Goal: Transaction & Acquisition: Register for event/course

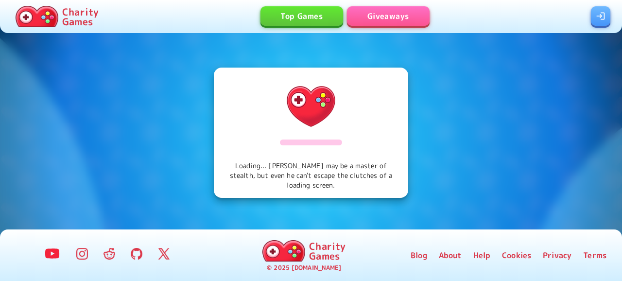
click at [605, 15] on link at bounding box center [600, 15] width 19 height 19
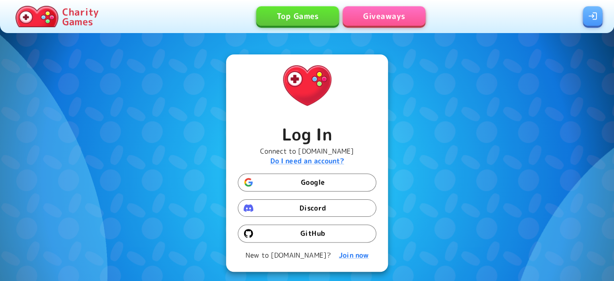
click at [333, 178] on button "Google" at bounding box center [307, 182] width 139 height 18
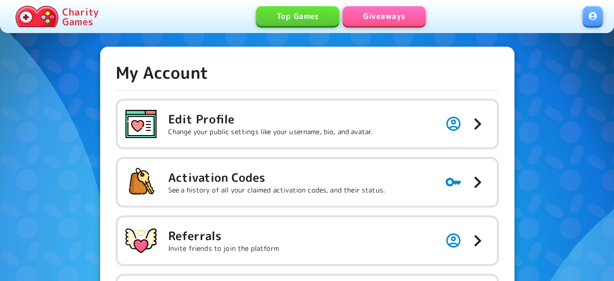
click at [413, 20] on link "Giveaways" at bounding box center [384, 15] width 83 height 19
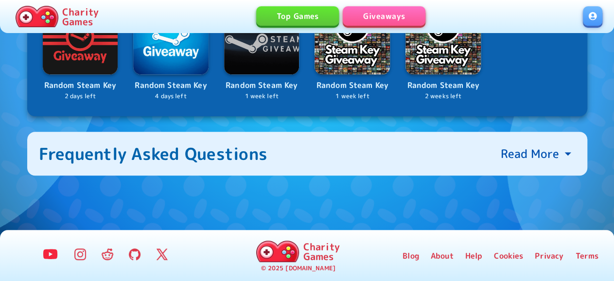
scroll to position [84, 0]
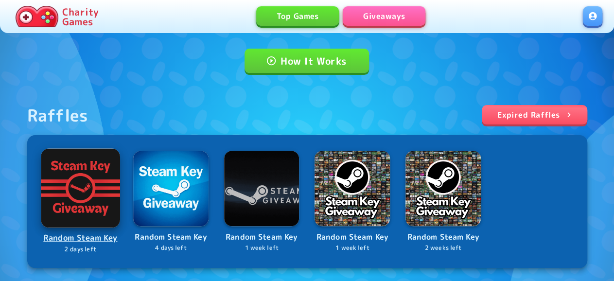
click at [65, 189] on img at bounding box center [80, 187] width 79 height 79
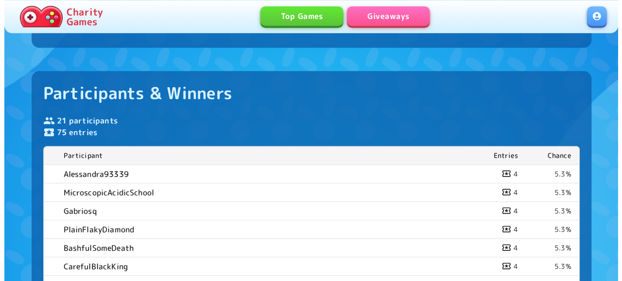
scroll to position [202, 0]
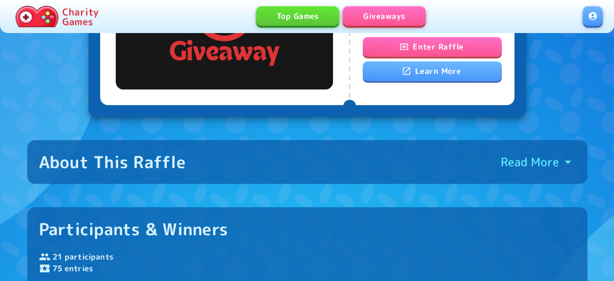
click at [427, 42] on button "Enter Raffle" at bounding box center [432, 46] width 139 height 19
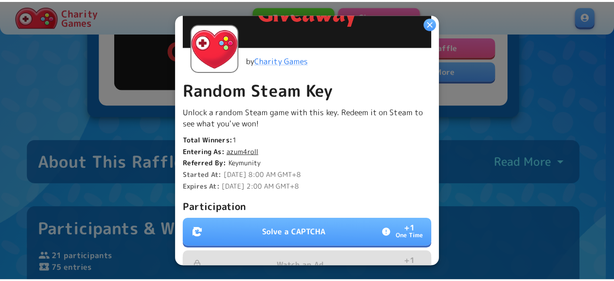
scroll to position [330, 0]
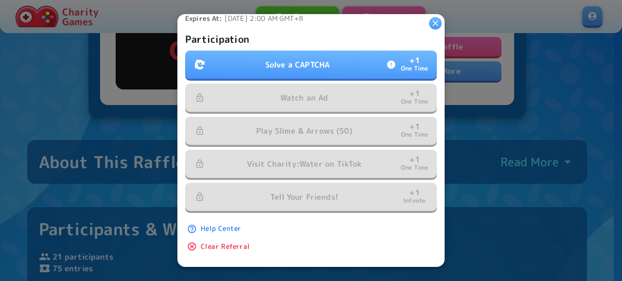
click at [319, 59] on p "Solve a CAPTCHA" at bounding box center [297, 65] width 64 height 12
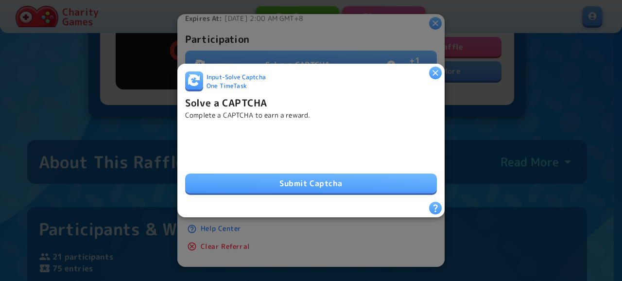
drag, startPoint x: 296, startPoint y: 180, endPoint x: 289, endPoint y: 196, distance: 17.9
click at [296, 179] on button "Submit Captcha" at bounding box center [311, 182] width 252 height 19
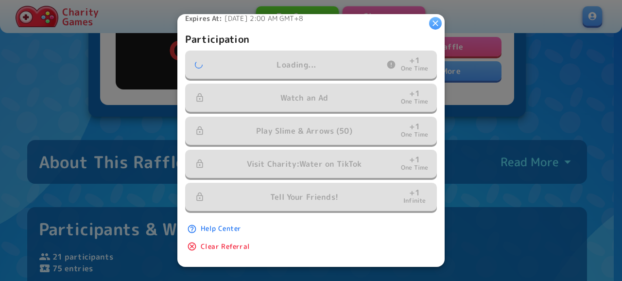
click at [432, 22] on icon "button" at bounding box center [436, 23] width 10 height 10
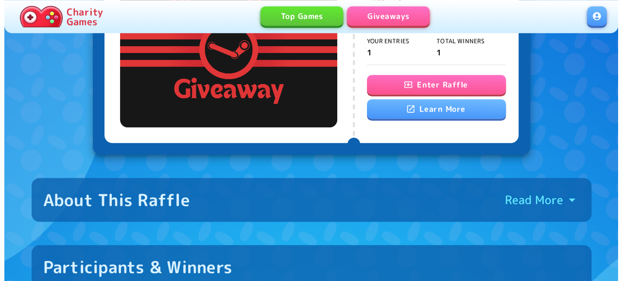
scroll to position [98, 0]
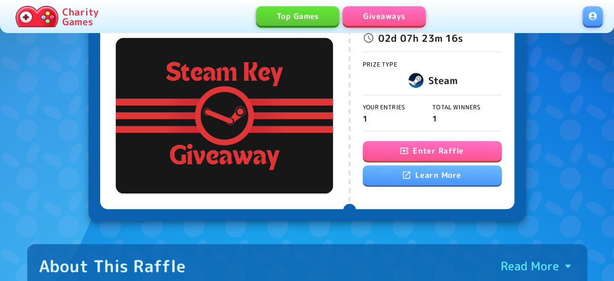
click at [448, 152] on button "Enter Raffle" at bounding box center [432, 150] width 139 height 19
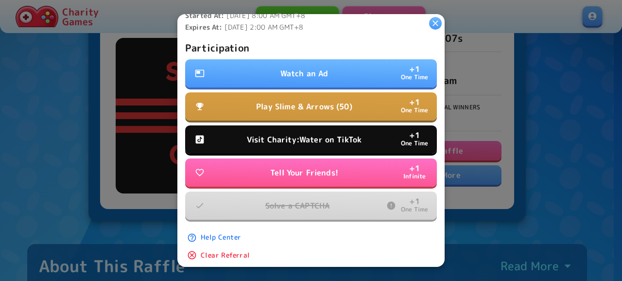
scroll to position [330, 0]
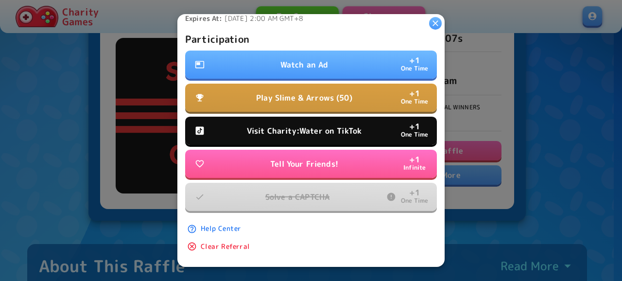
click at [306, 59] on p "Watch an Ad" at bounding box center [304, 65] width 48 height 12
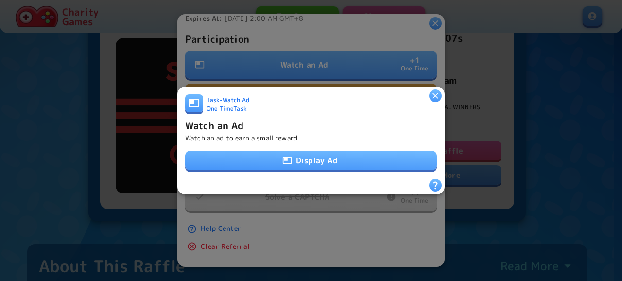
click at [314, 161] on button "Display Ad" at bounding box center [311, 160] width 252 height 19
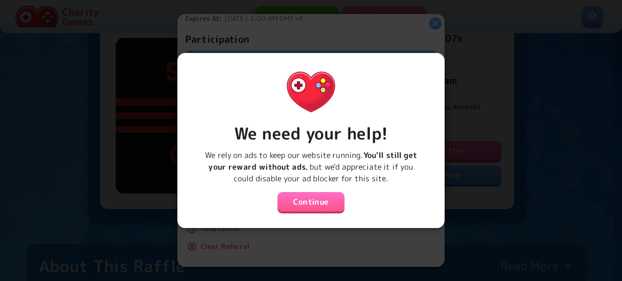
click at [305, 199] on button "Continue" at bounding box center [311, 201] width 67 height 19
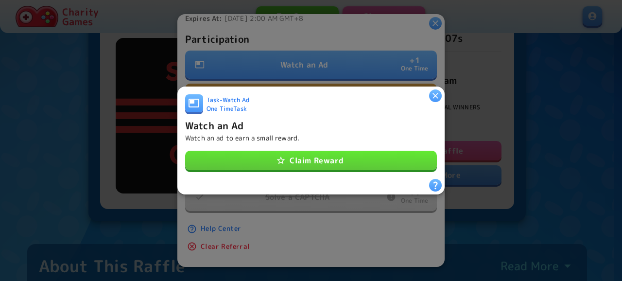
click at [320, 154] on button "Claim Reward" at bounding box center [311, 160] width 252 height 19
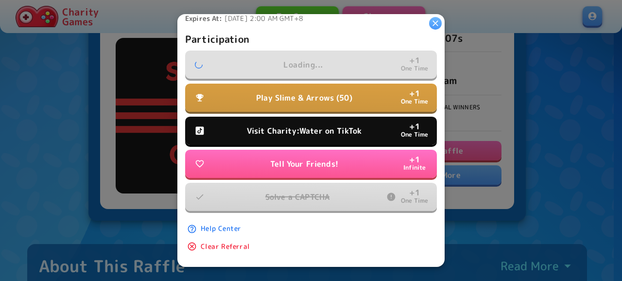
click at [322, 133] on button "Visit Charity:Water on TikTok + 1 One Time" at bounding box center [311, 131] width 252 height 28
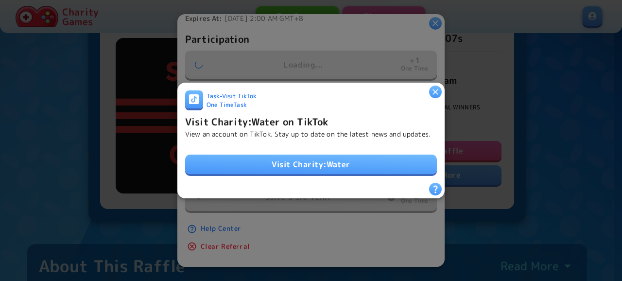
click at [311, 162] on link "Visit Charity:Water" at bounding box center [311, 164] width 252 height 19
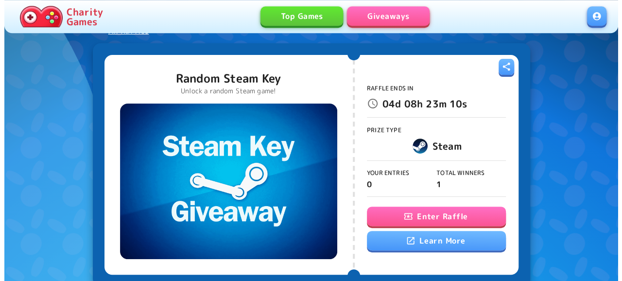
scroll to position [51, 0]
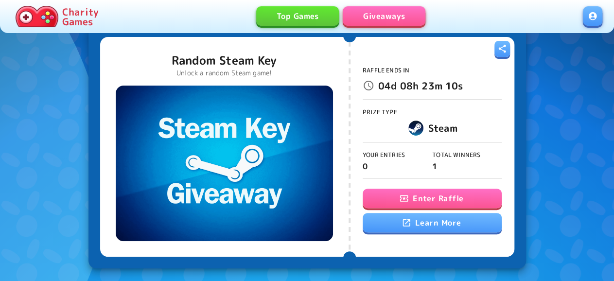
click at [411, 196] on button "Enter Raffle" at bounding box center [432, 198] width 139 height 19
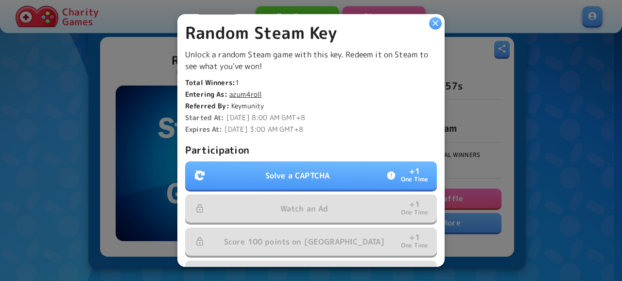
scroll to position [262, 0]
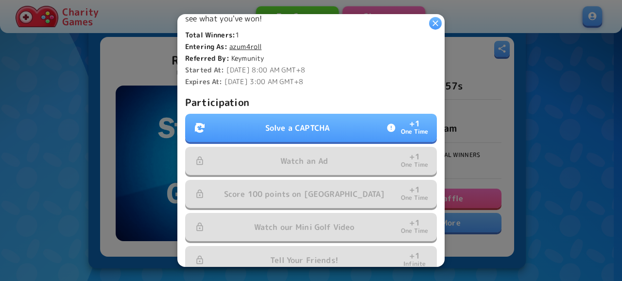
click at [326, 135] on button "Solve a CAPTCHA + 1 One Time" at bounding box center [311, 128] width 252 height 28
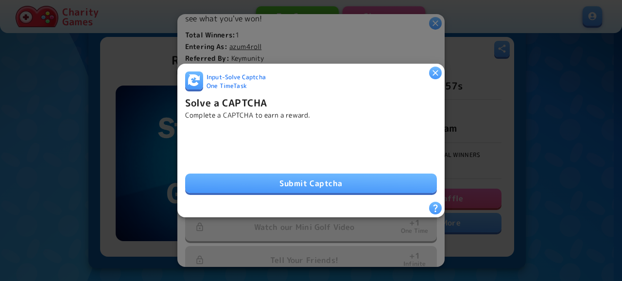
click at [336, 183] on button "Submit Captcha" at bounding box center [311, 182] width 252 height 19
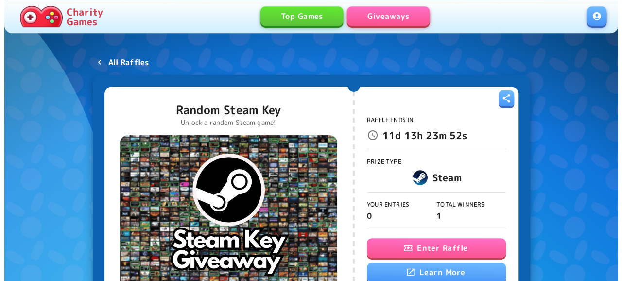
scroll to position [101, 0]
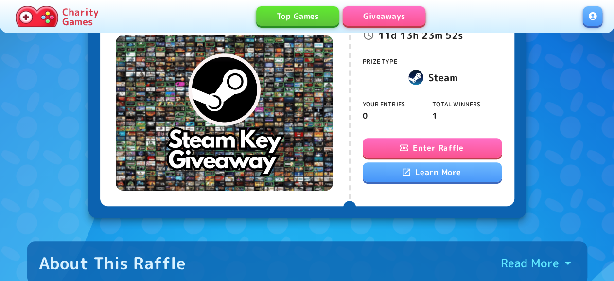
click at [432, 135] on div "Raffle Ends In 11d 13h 23m 52s Prize Type Steam Your Entries 0 Total Winners 1 …" at bounding box center [432, 96] width 139 height 208
click at [433, 140] on button "Enter Raffle" at bounding box center [432, 147] width 139 height 19
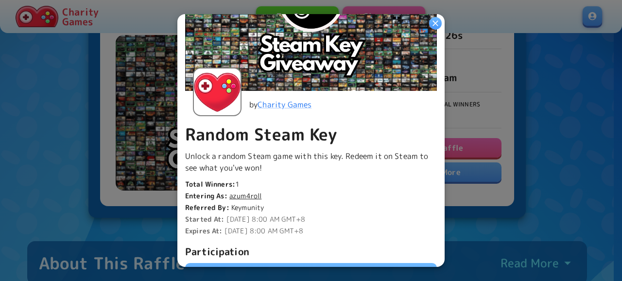
scroll to position [157, 0]
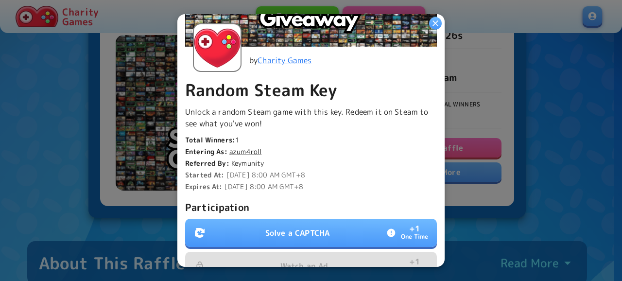
click at [282, 233] on p "Solve a CAPTCHA" at bounding box center [297, 233] width 64 height 12
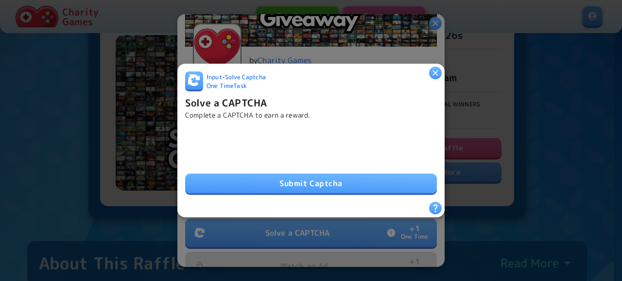
click at [305, 185] on button "Submit Captcha" at bounding box center [311, 182] width 252 height 19
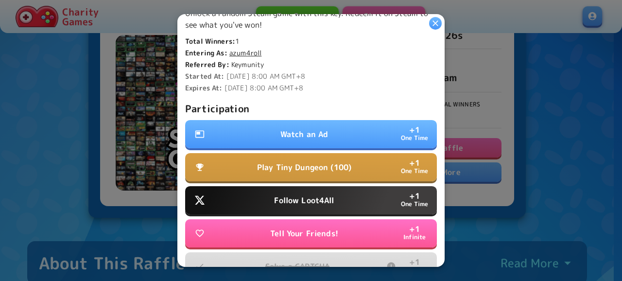
scroll to position [262, 0]
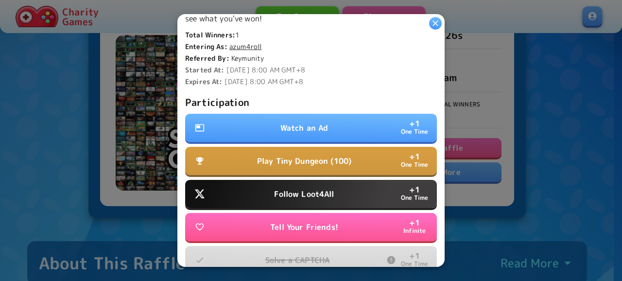
click at [299, 134] on button "Watch an Ad + 1 One Time" at bounding box center [311, 128] width 252 height 28
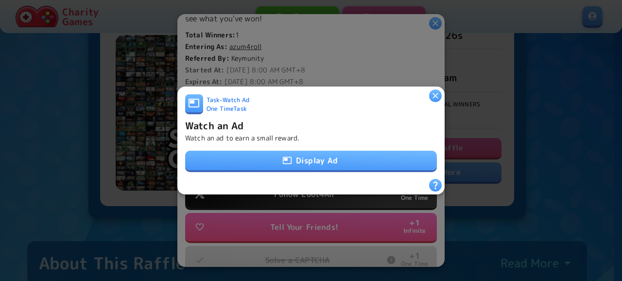
click at [304, 161] on button "Display Ad" at bounding box center [311, 160] width 252 height 19
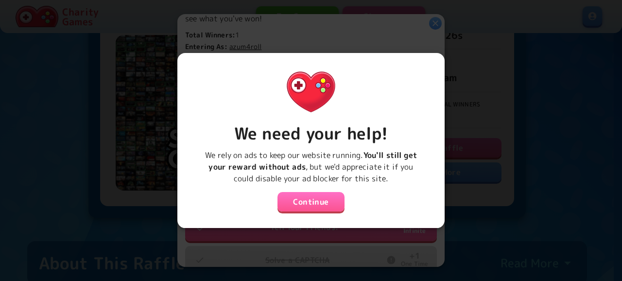
click at [309, 180] on div "We need your help! We rely on ads to keep our website running. You'll still get…" at bounding box center [311, 137] width 252 height 152
click at [316, 185] on div "We need your help! We rely on ads to keep our website running. You'll still get…" at bounding box center [311, 137] width 252 height 152
click at [313, 193] on button "Continue" at bounding box center [311, 201] width 67 height 19
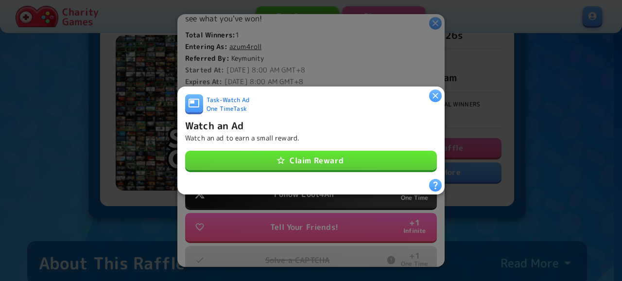
click at [333, 151] on button "Claim Reward" at bounding box center [311, 160] width 252 height 19
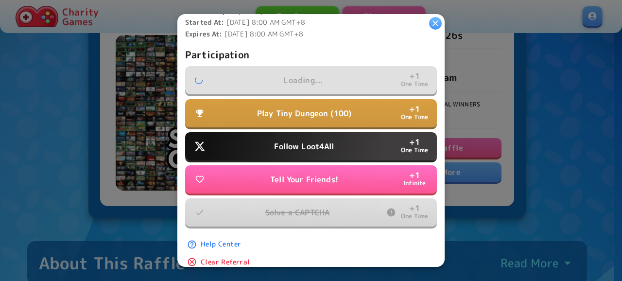
scroll to position [330, 0]
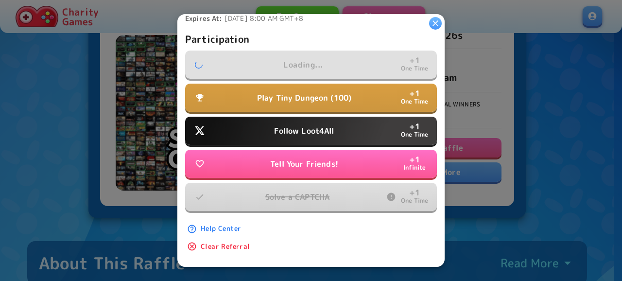
click at [332, 126] on button "Follow Loot4All + 1 One Time" at bounding box center [311, 131] width 252 height 28
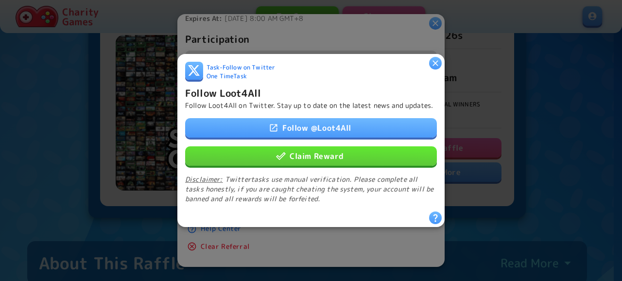
click at [326, 162] on button "Claim Reward" at bounding box center [311, 155] width 252 height 19
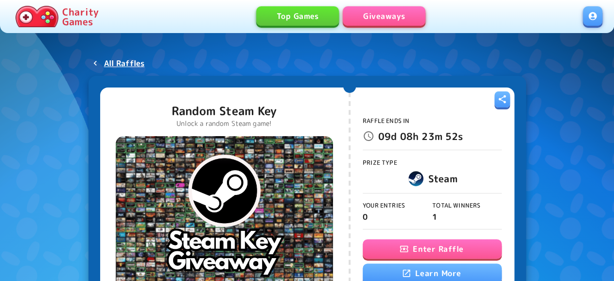
click at [447, 245] on button "Enter Raffle" at bounding box center [432, 248] width 139 height 19
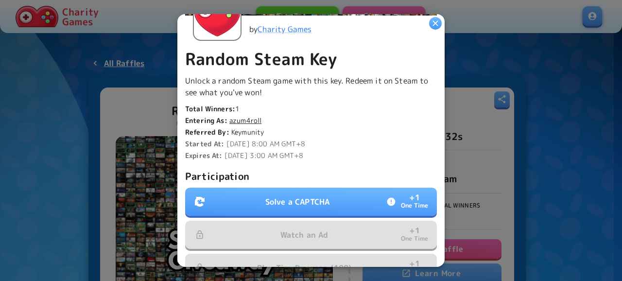
scroll to position [262, 0]
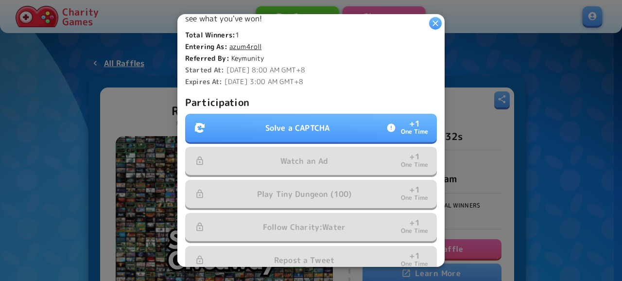
click at [303, 123] on p "Solve a CAPTCHA" at bounding box center [297, 128] width 64 height 12
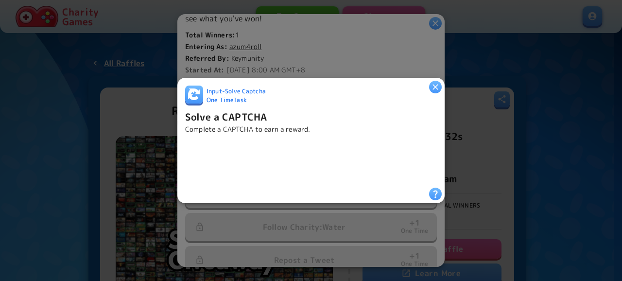
click at [270, 163] on iframe at bounding box center [259, 161] width 148 height 38
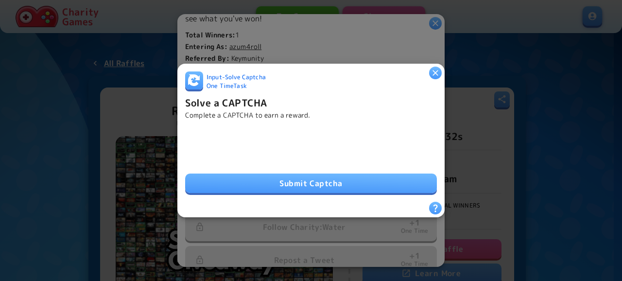
click at [314, 180] on button "Submit Captcha" at bounding box center [311, 182] width 252 height 19
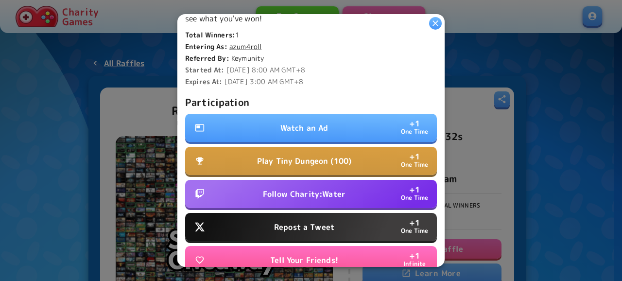
click at [320, 180] on button "Follow Charity:Water + 1 One Time" at bounding box center [311, 194] width 252 height 28
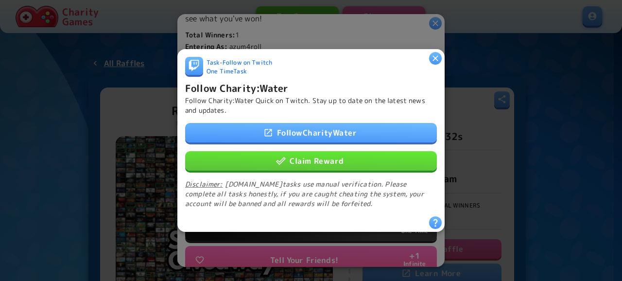
drag, startPoint x: 340, startPoint y: 155, endPoint x: 341, endPoint y: 161, distance: 6.4
click at [341, 155] on button "Claim Reward" at bounding box center [311, 160] width 252 height 19
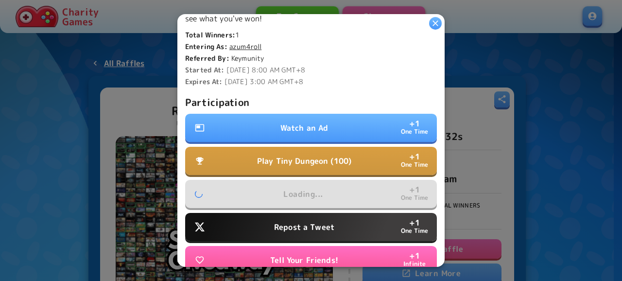
click at [332, 124] on button "Watch an Ad + 1 One Time" at bounding box center [311, 128] width 252 height 28
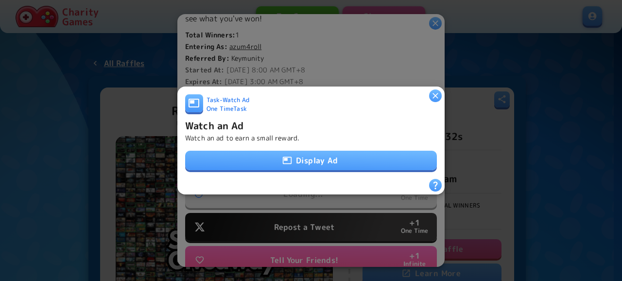
click at [335, 152] on button "Display Ad" at bounding box center [311, 160] width 252 height 19
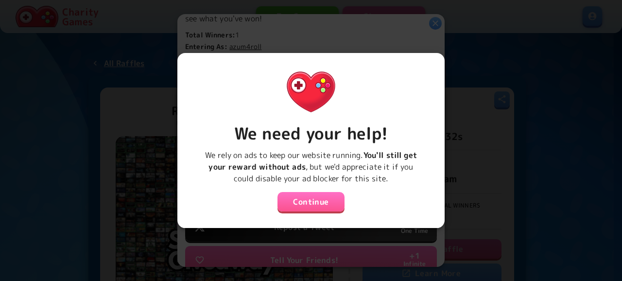
click at [320, 200] on button "Continue" at bounding box center [311, 201] width 67 height 19
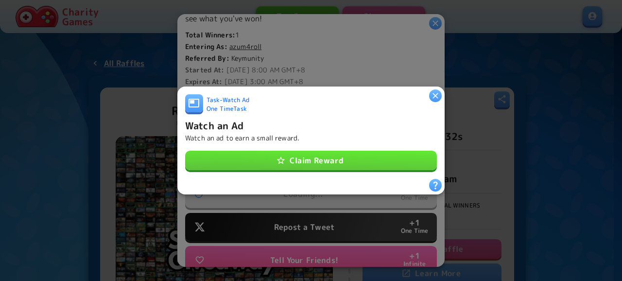
click at [339, 159] on button "Claim Reward" at bounding box center [311, 160] width 252 height 19
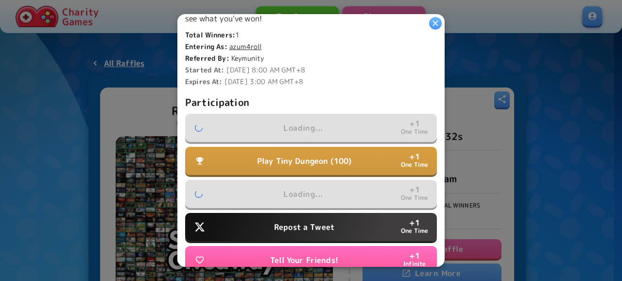
click at [329, 216] on button "Repost a Tweet + 1 One Time" at bounding box center [311, 227] width 252 height 28
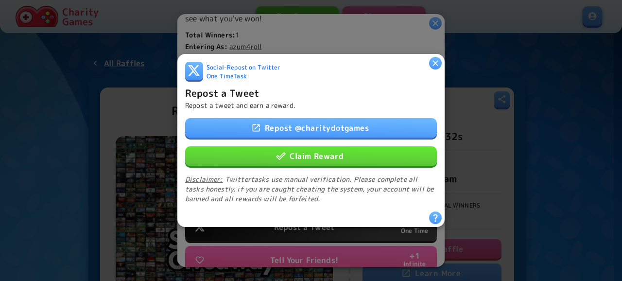
click at [337, 138] on div "Repost @ charitydotgames Claim Reward Disclaimer: Twitter tasks use manual veri…" at bounding box center [311, 161] width 252 height 86
click at [344, 125] on link "Repost @ charitydotgames" at bounding box center [311, 127] width 252 height 19
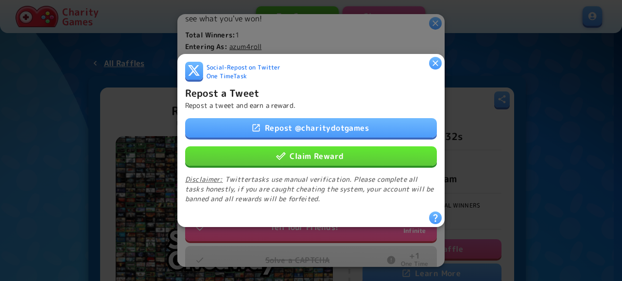
click at [346, 147] on button "Claim Reward" at bounding box center [311, 155] width 252 height 19
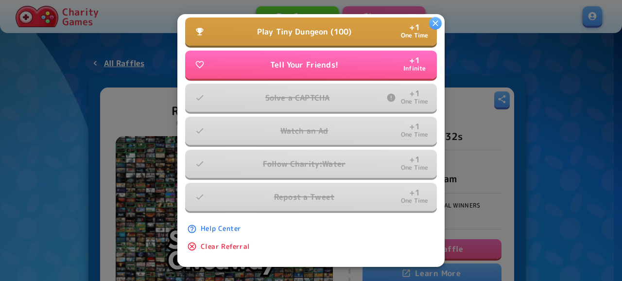
scroll to position [330, 0]
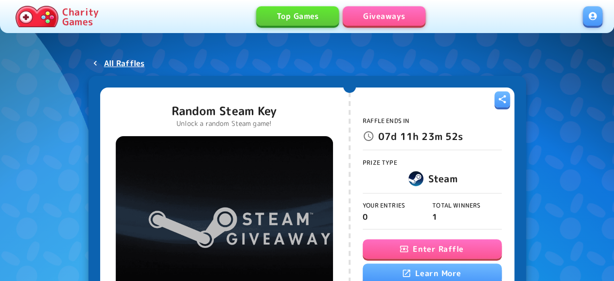
click at [451, 251] on button "Enter Raffle" at bounding box center [432, 248] width 139 height 19
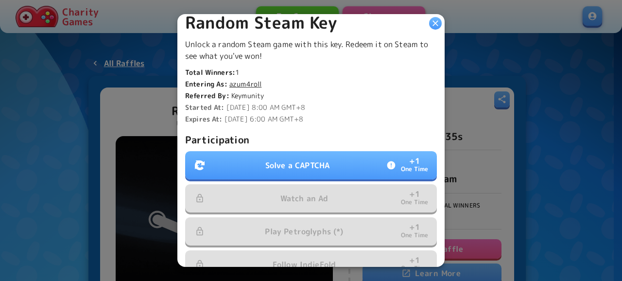
scroll to position [315, 0]
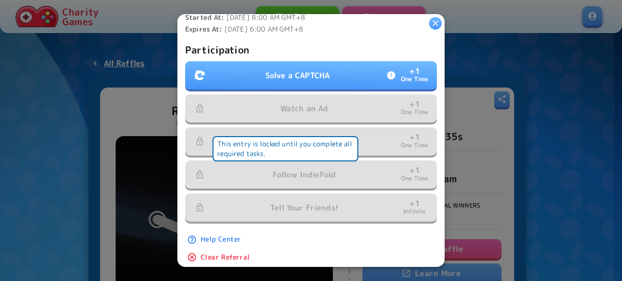
click at [319, 77] on button "Solve a CAPTCHA + 1 One Time" at bounding box center [311, 75] width 252 height 28
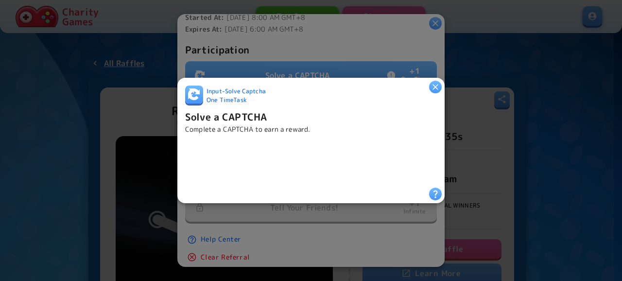
click at [297, 142] on iframe at bounding box center [259, 161] width 148 height 38
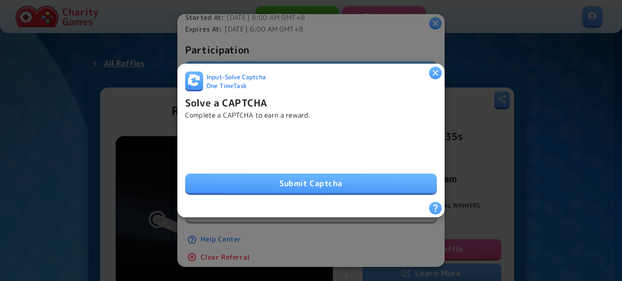
click at [322, 187] on button "Submit Captcha" at bounding box center [311, 182] width 252 height 19
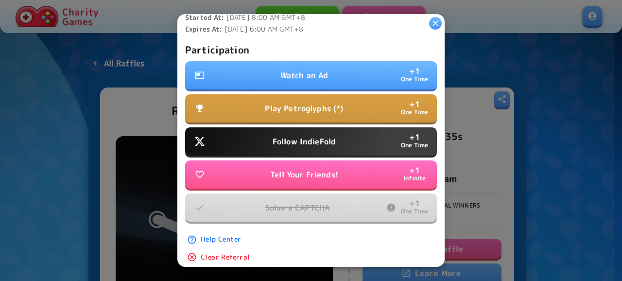
click at [325, 138] on p "Follow IndieFold" at bounding box center [304, 142] width 63 height 12
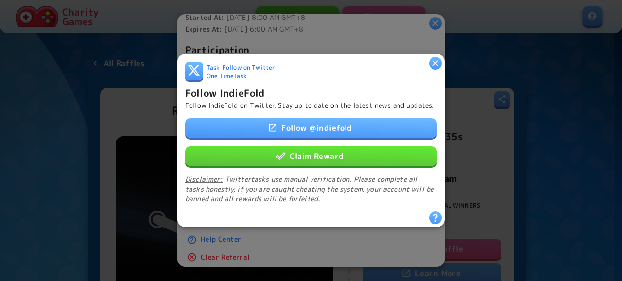
click at [326, 149] on button "Claim Reward" at bounding box center [311, 155] width 252 height 19
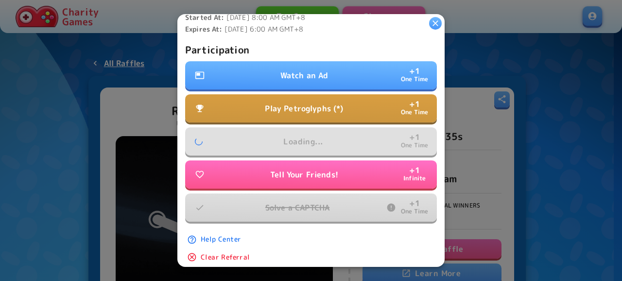
click at [333, 83] on button "Watch an Ad + 1 One Time" at bounding box center [311, 75] width 252 height 28
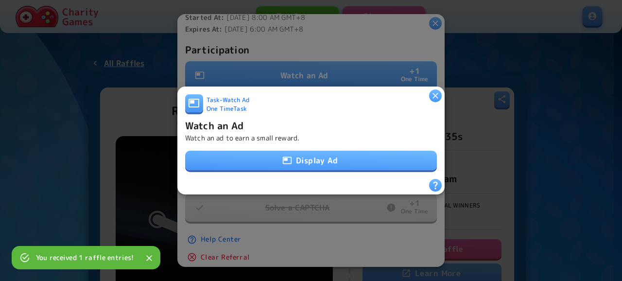
drag, startPoint x: 320, startPoint y: 156, endPoint x: 325, endPoint y: 156, distance: 4.9
click at [325, 156] on button "Display Ad" at bounding box center [311, 160] width 252 height 19
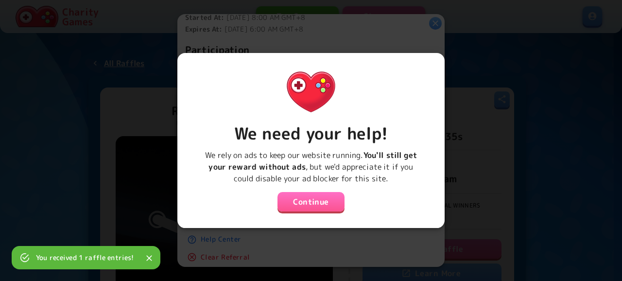
click at [318, 197] on button "Continue" at bounding box center [311, 201] width 67 height 19
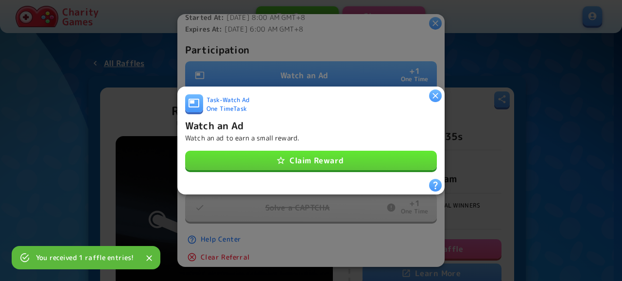
click at [329, 151] on button "Claim Reward" at bounding box center [311, 160] width 252 height 19
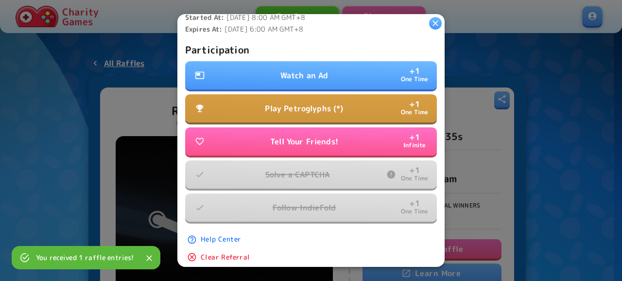
click at [332, 103] on p "Play Petroglyphs (*)" at bounding box center [304, 109] width 78 height 12
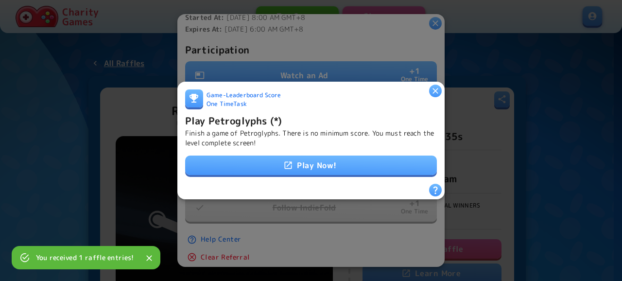
click at [316, 161] on link "Play Now!" at bounding box center [311, 165] width 252 height 19
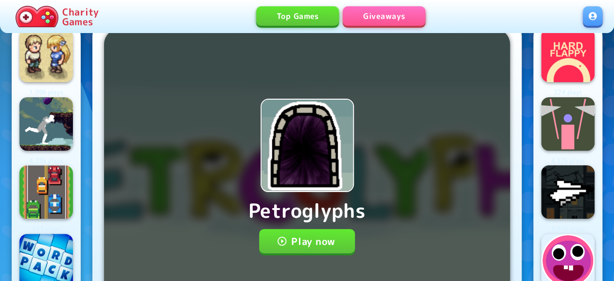
scroll to position [51, 0]
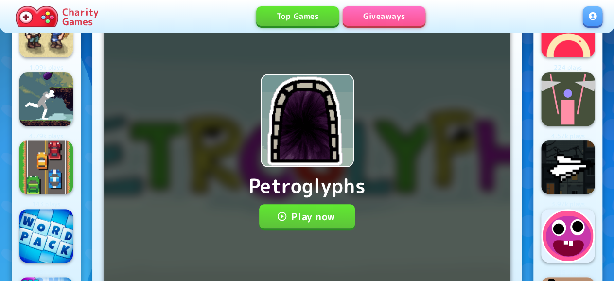
click at [309, 204] on button "Play now" at bounding box center [307, 216] width 96 height 24
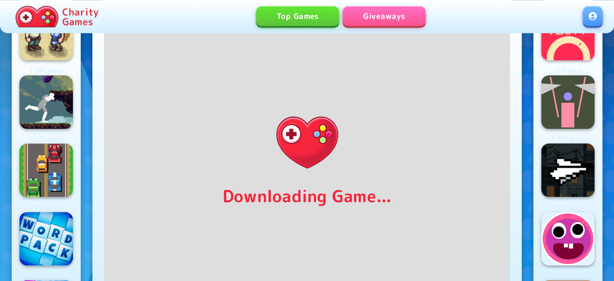
scroll to position [45, 0]
